Goal: Navigation & Orientation: Find specific page/section

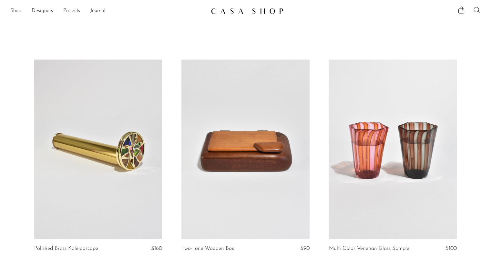
click at [20, 9] on link "Shop" at bounding box center [15, 11] width 11 height 8
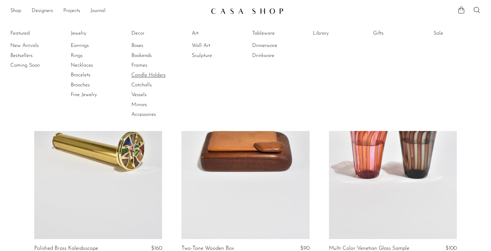
click at [147, 75] on link "Candle Holders" at bounding box center [155, 74] width 48 height 7
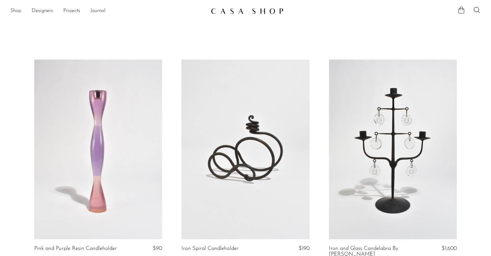
click at [18, 11] on link "Shop" at bounding box center [15, 11] width 11 height 8
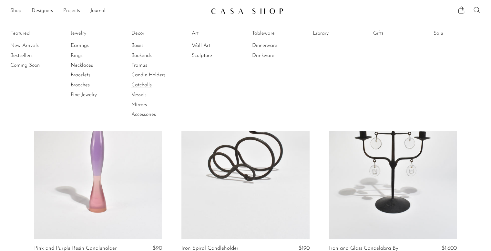
click at [147, 84] on link "Catchalls" at bounding box center [155, 84] width 48 height 7
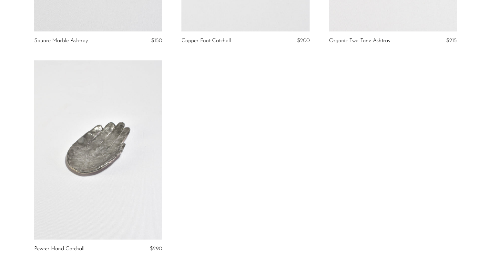
scroll to position [875, 0]
